Goal: Check status: Check status

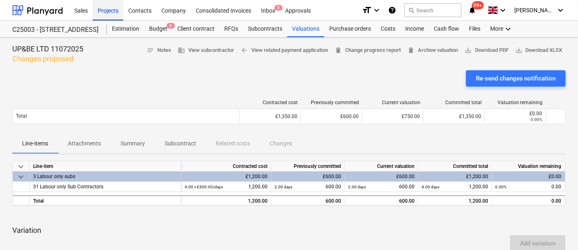
click at [102, 15] on div "Projects" at bounding box center [108, 10] width 31 height 21
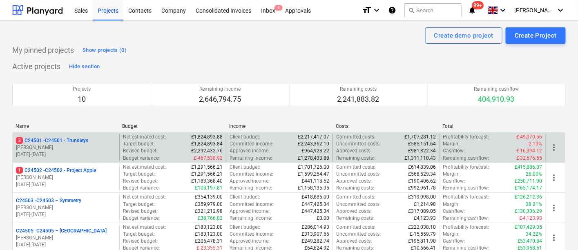
click at [56, 144] on p "[PERSON_NAME]" at bounding box center [66, 147] width 100 height 7
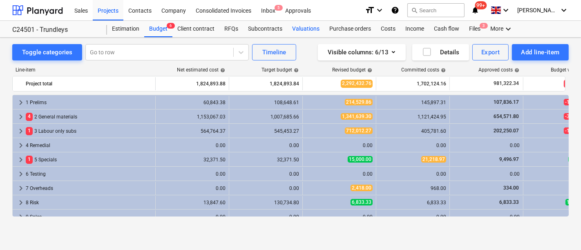
click at [302, 27] on div "Valuations" at bounding box center [305, 29] width 37 height 16
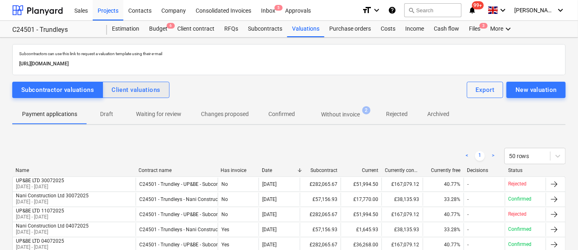
click at [137, 89] on div "Client valuations" at bounding box center [136, 90] width 49 height 11
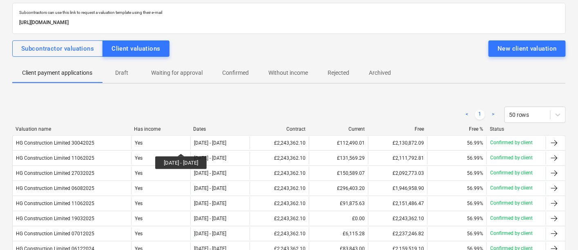
scroll to position [91, 0]
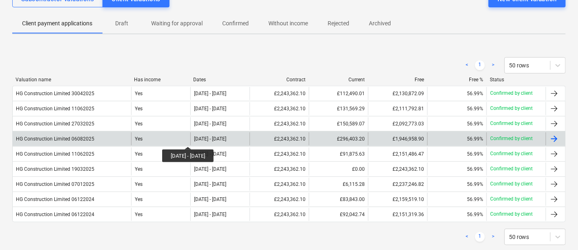
click at [202, 139] on div "[DATE] - [DATE]" at bounding box center [210, 139] width 32 height 6
